Goal: Information Seeking & Learning: Learn about a topic

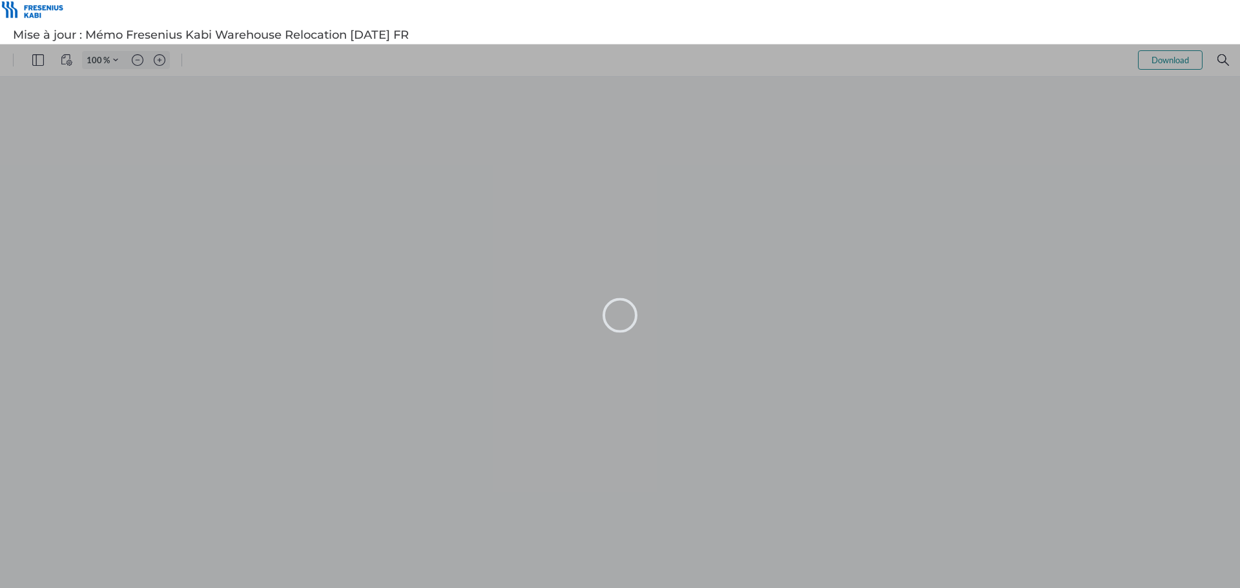
type input "99"
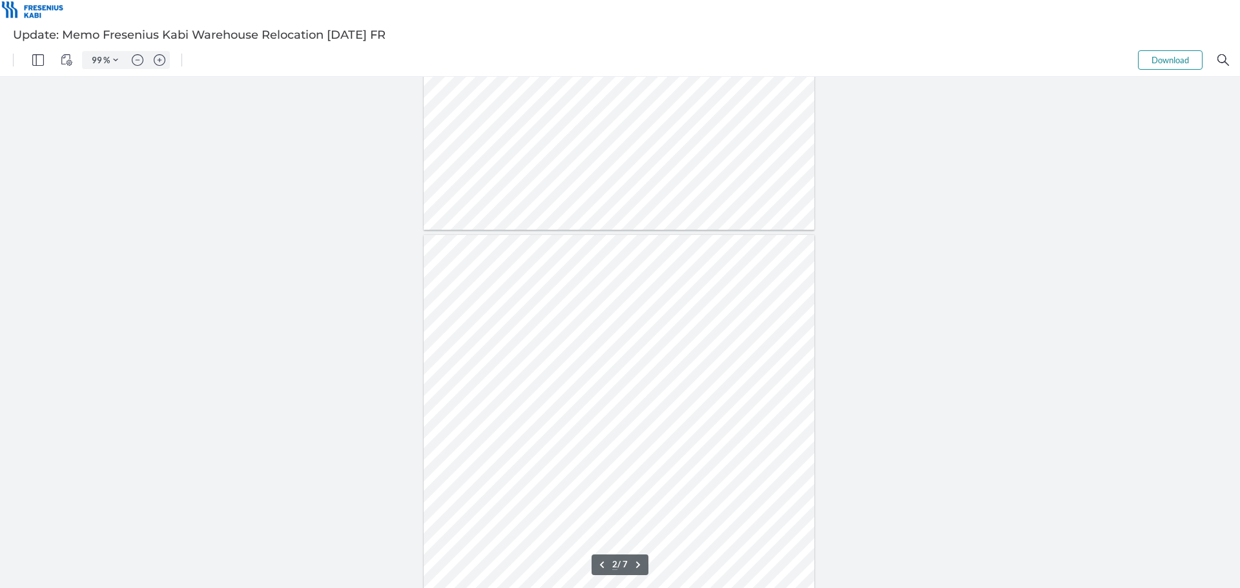
scroll to position [357, 0]
type input "1"
